Goal: Information Seeking & Learning: Learn about a topic

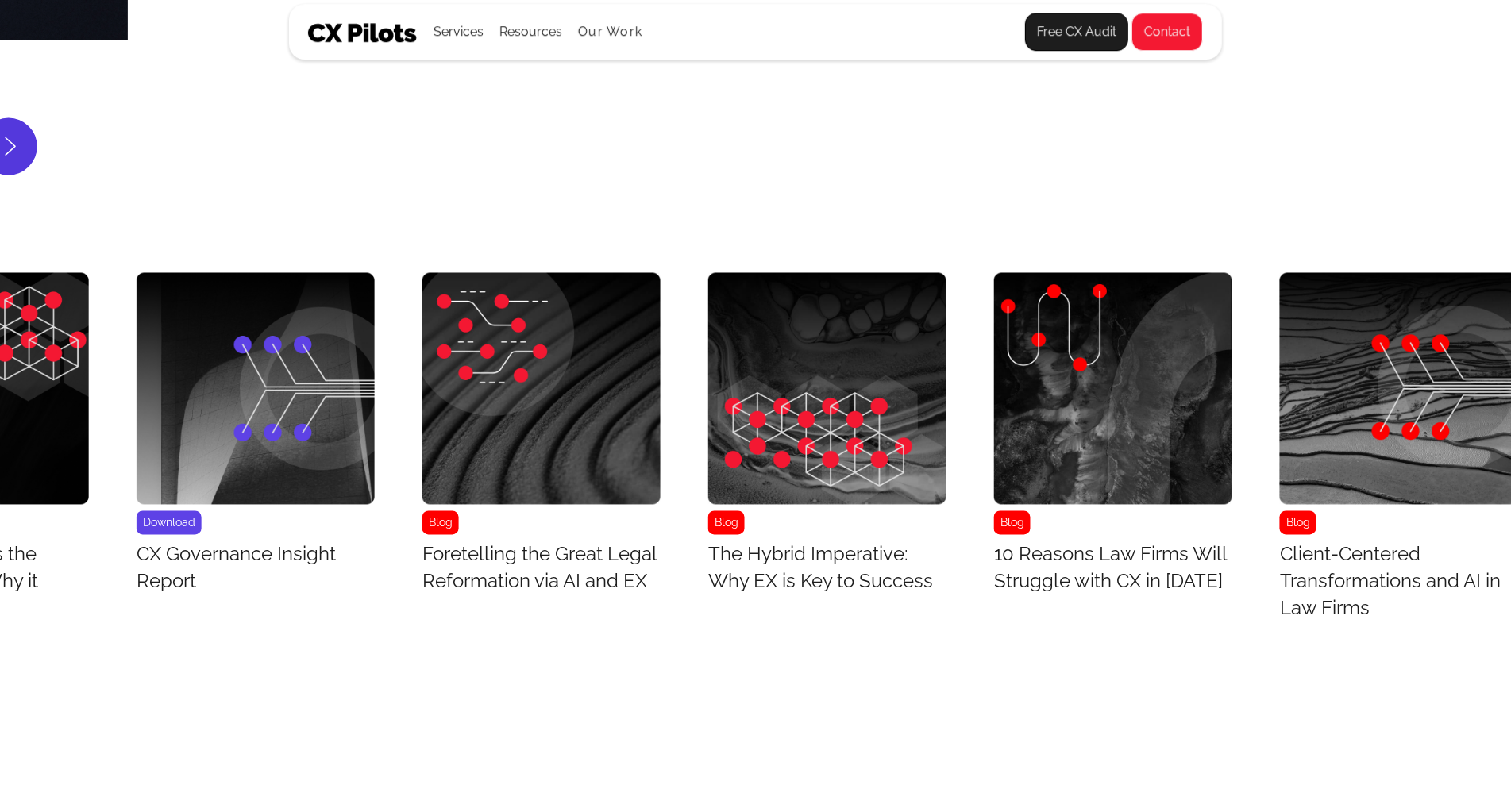
scroll to position [6589, 1389]
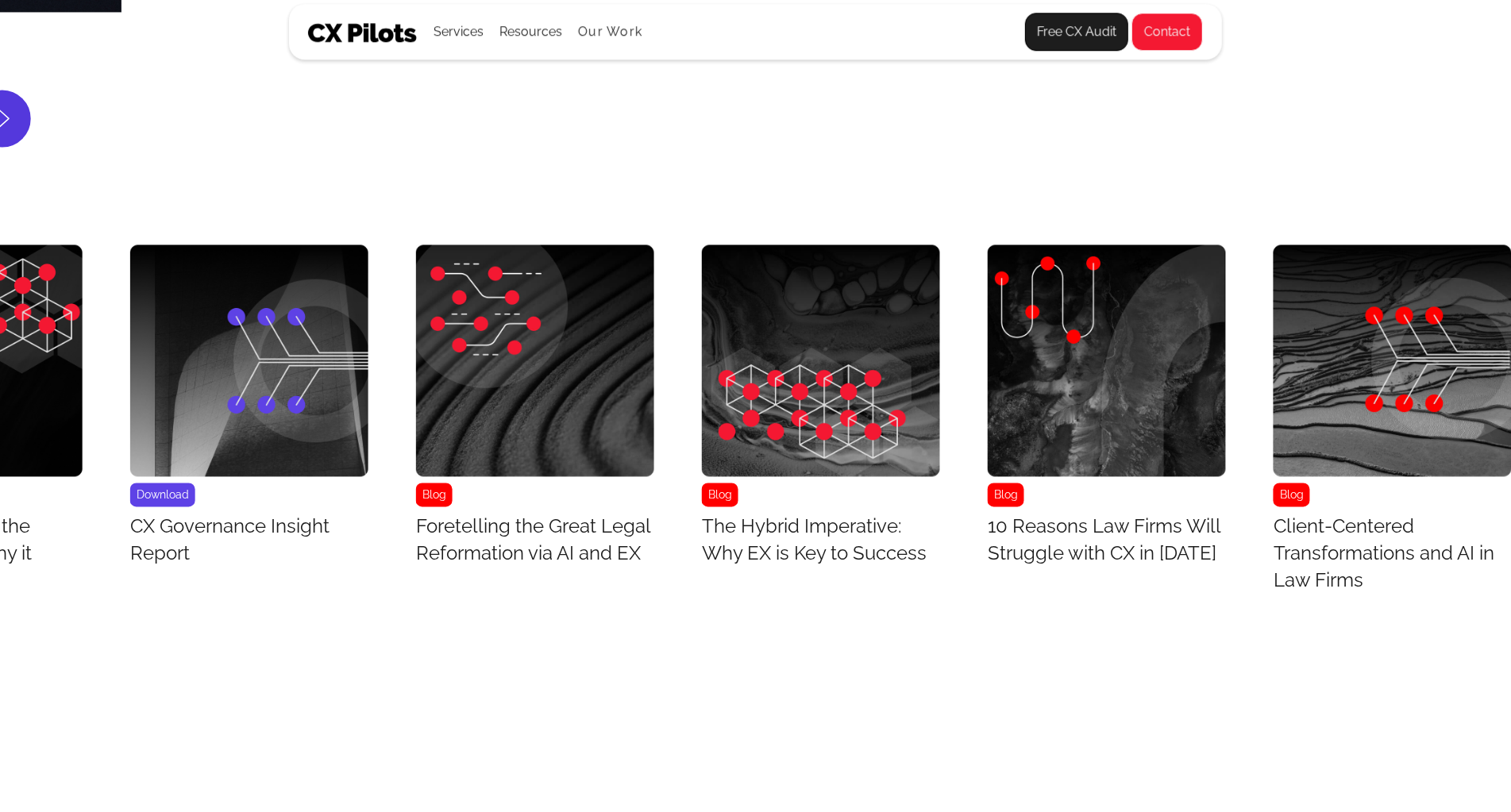
click at [1328, 455] on img "10 / 43" at bounding box center [1393, 361] width 238 height 232
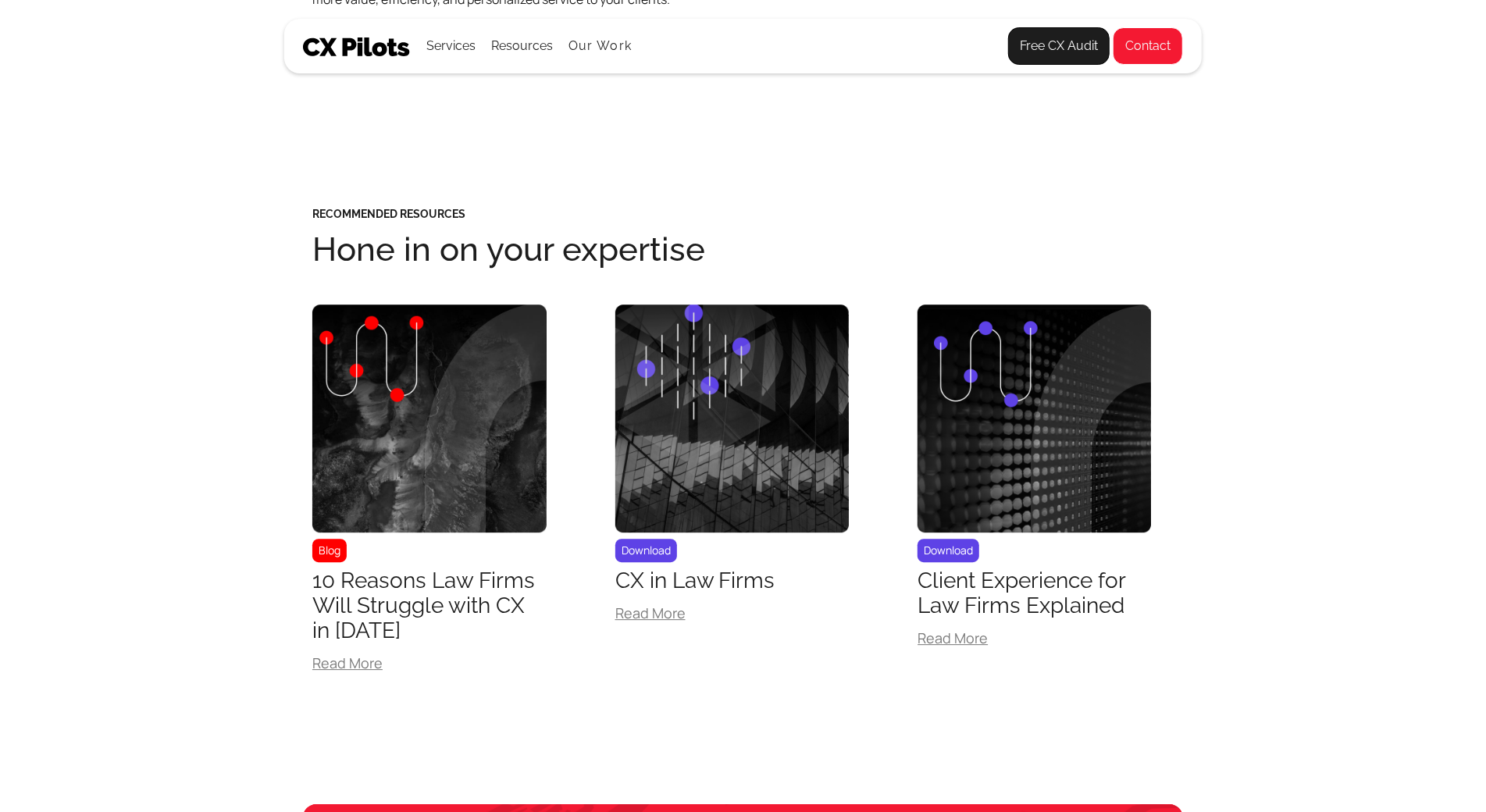
scroll to position [3186, 0]
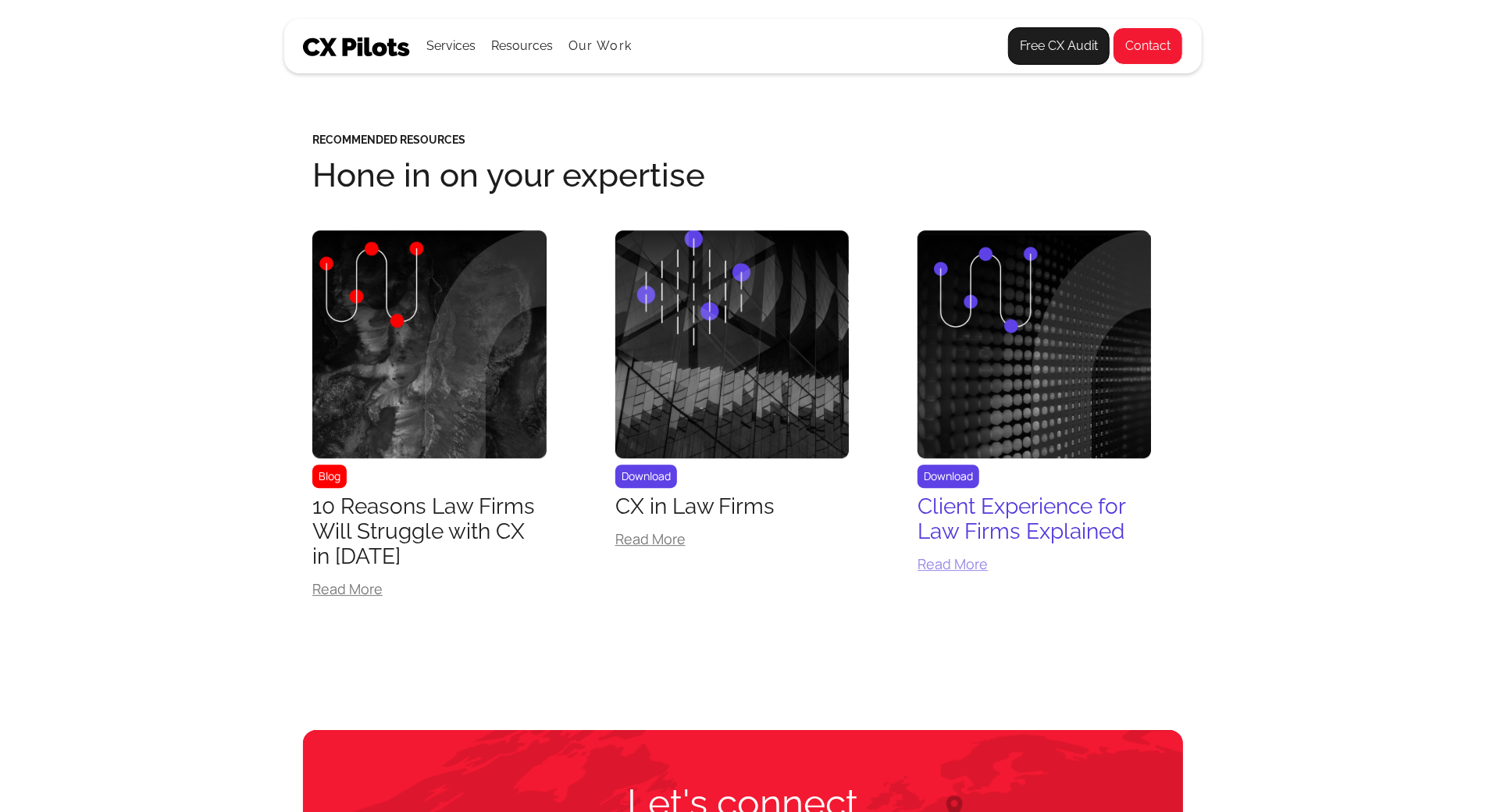
click at [974, 385] on img at bounding box center [1034, 344] width 234 height 228
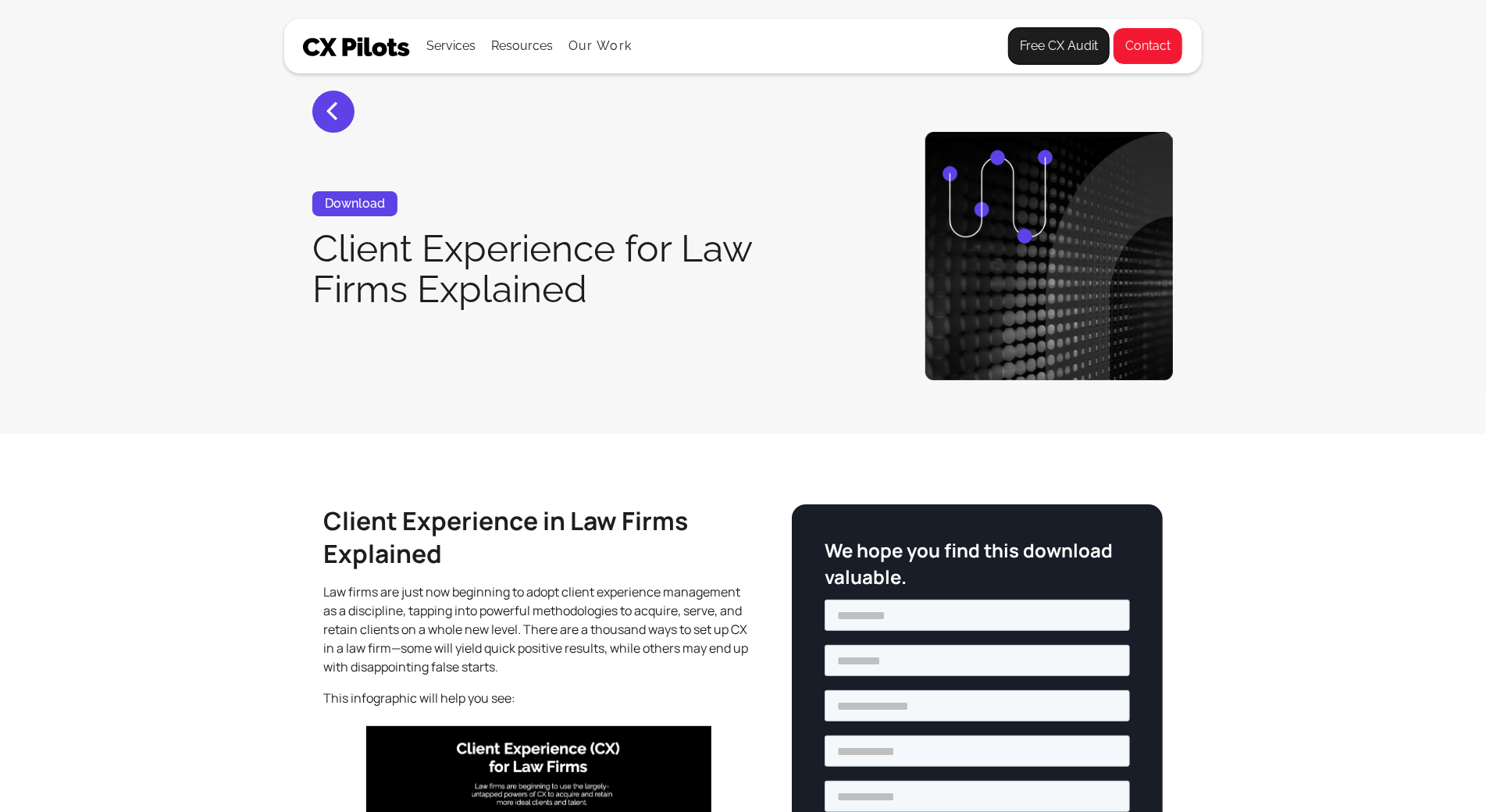
click at [974, 385] on section "< Download Client Experience for Law Firms Explained" at bounding box center [743, 217] width 1486 height 434
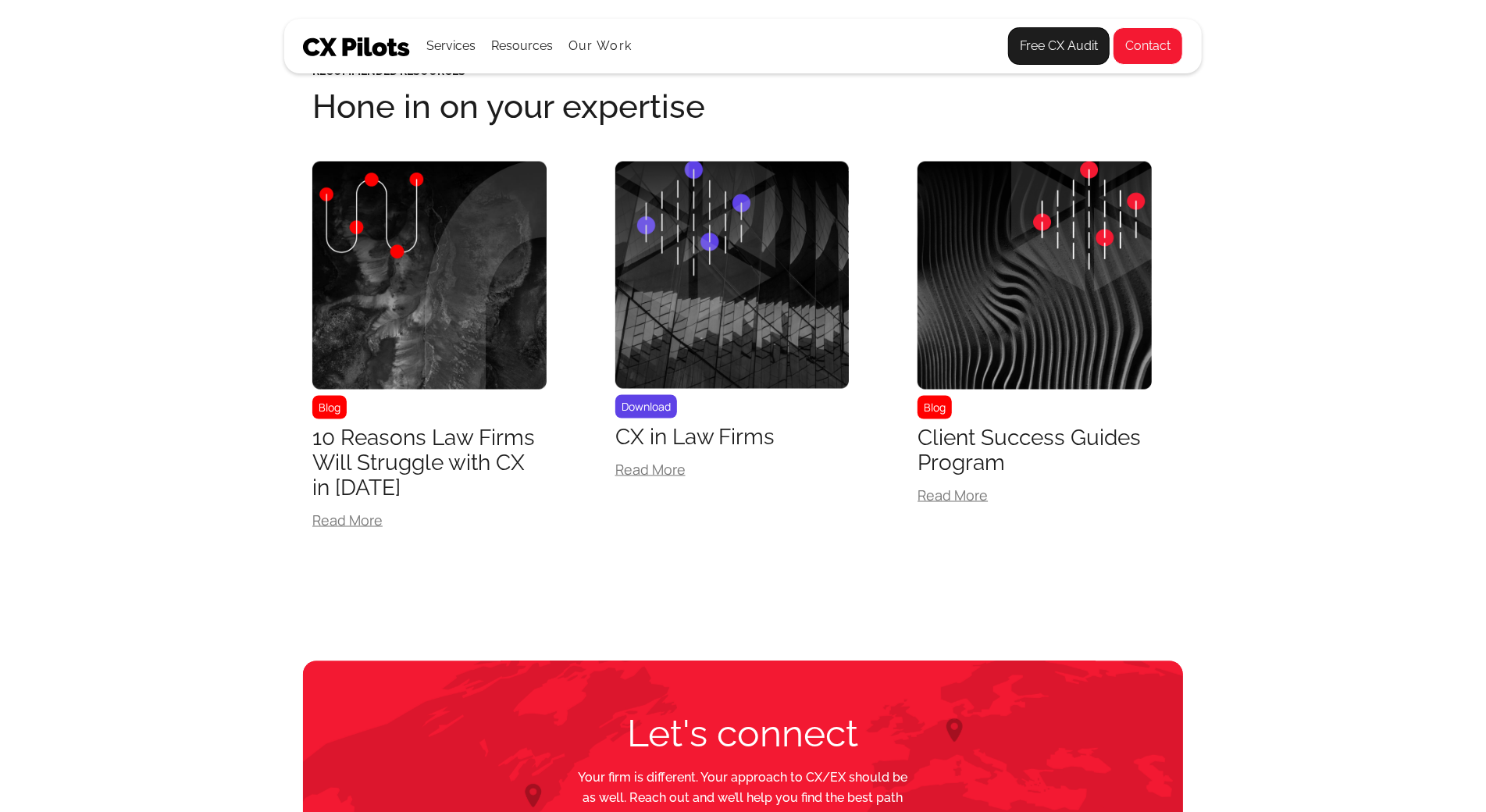
scroll to position [1681, 0]
